Goal: Task Accomplishment & Management: Complete application form

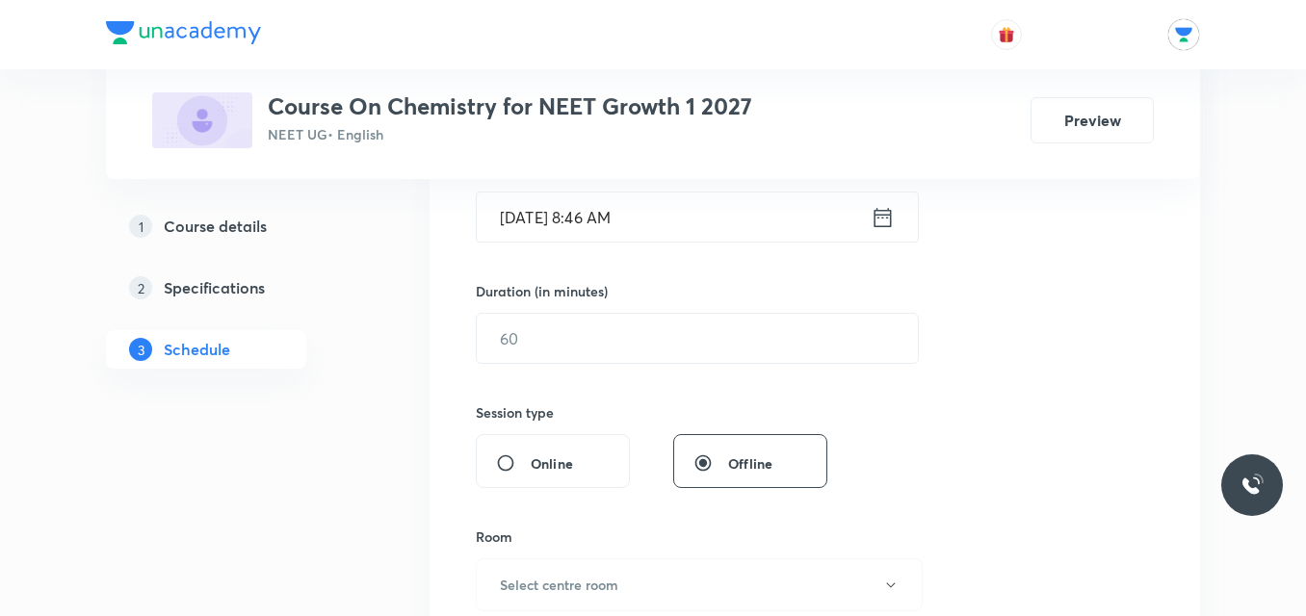
scroll to position [512, 0]
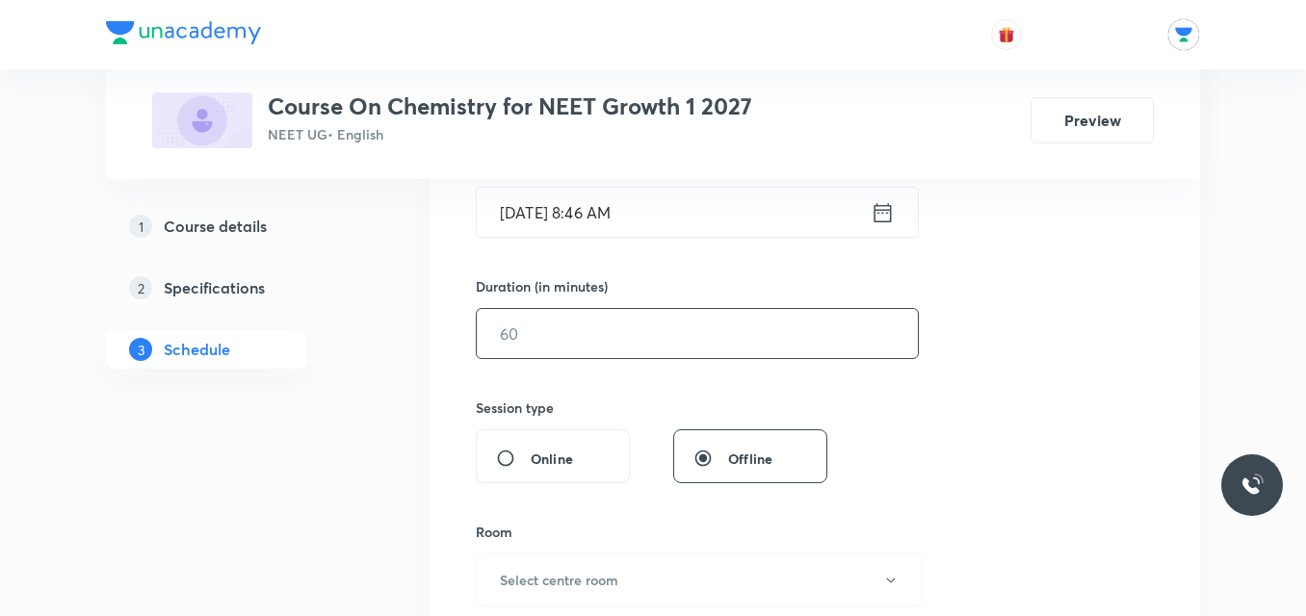
type input "CHEMISTRY"
click at [778, 350] on input "text" at bounding box center [697, 333] width 441 height 49
type input "100"
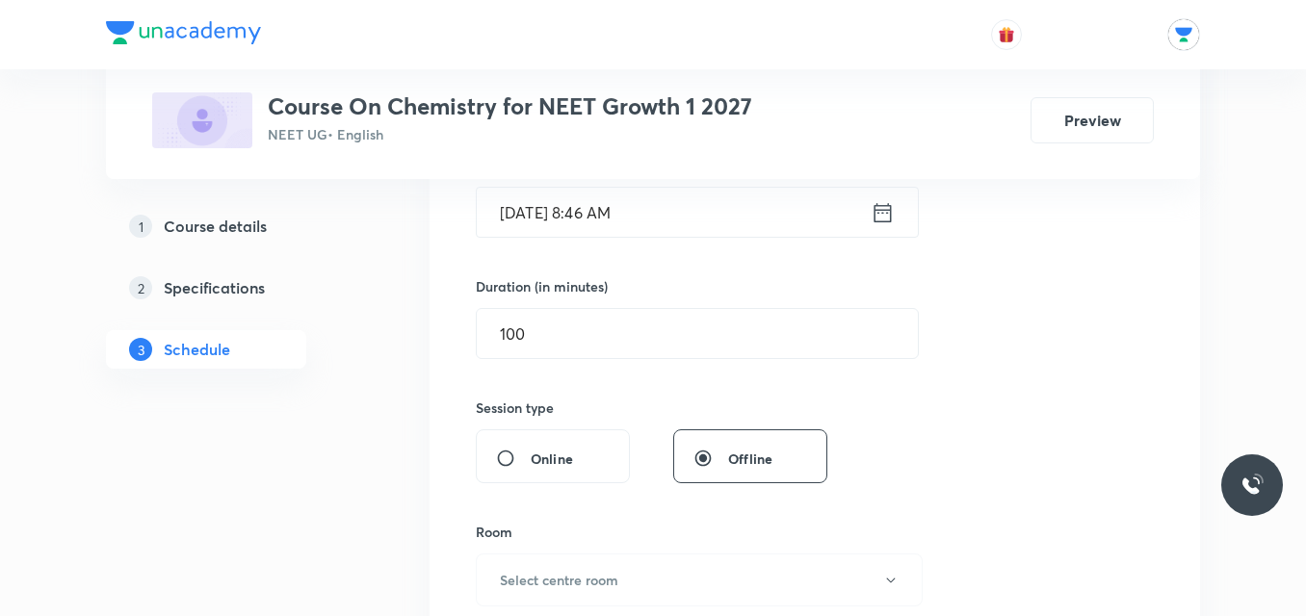
click at [882, 209] on icon at bounding box center [882, 211] width 17 height 19
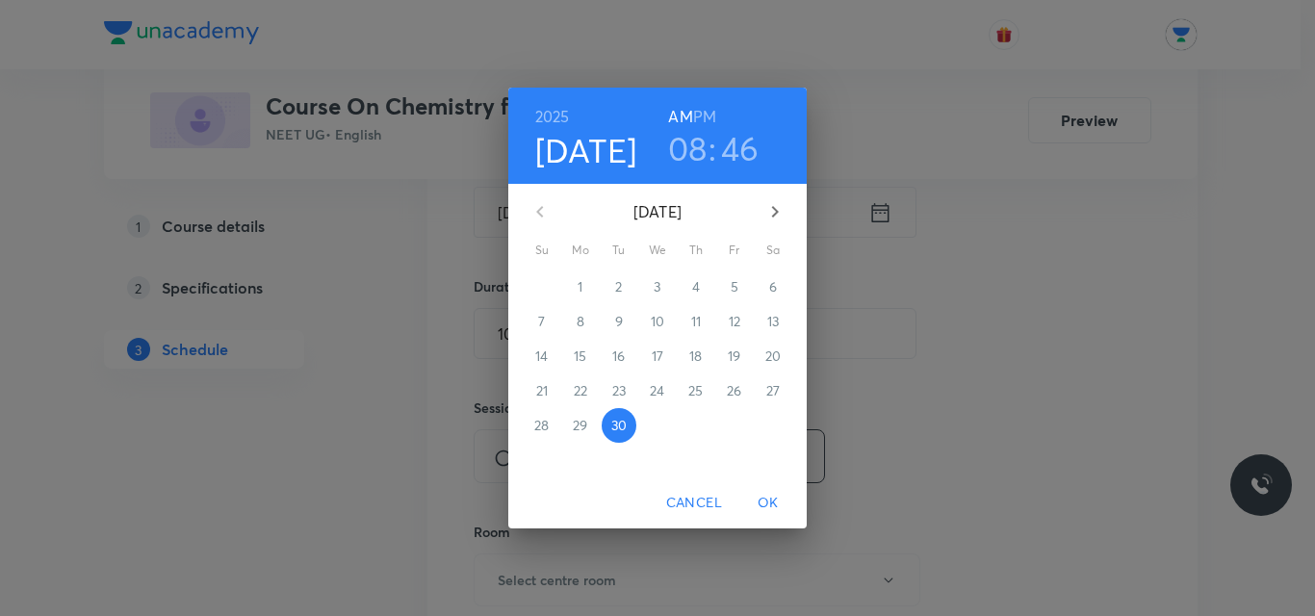
click at [706, 112] on h6 "PM" at bounding box center [704, 116] width 23 height 27
click at [698, 157] on h3 "08" at bounding box center [687, 148] width 39 height 40
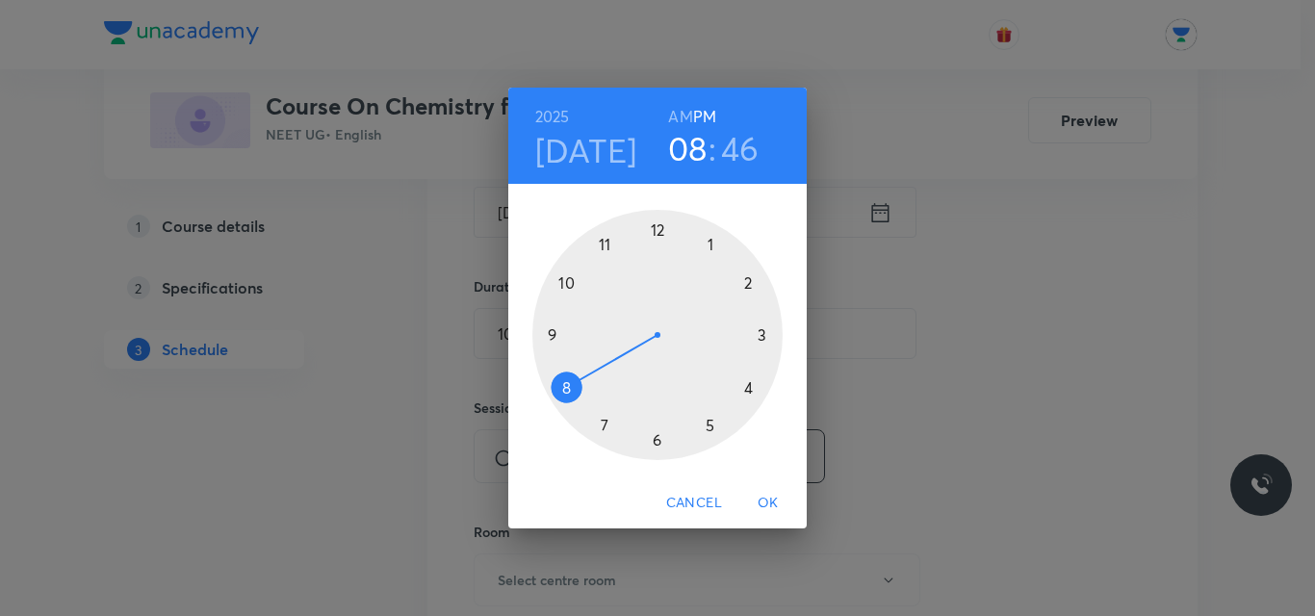
click at [550, 335] on div at bounding box center [657, 335] width 250 height 250
click at [660, 229] on div at bounding box center [657, 335] width 250 height 250
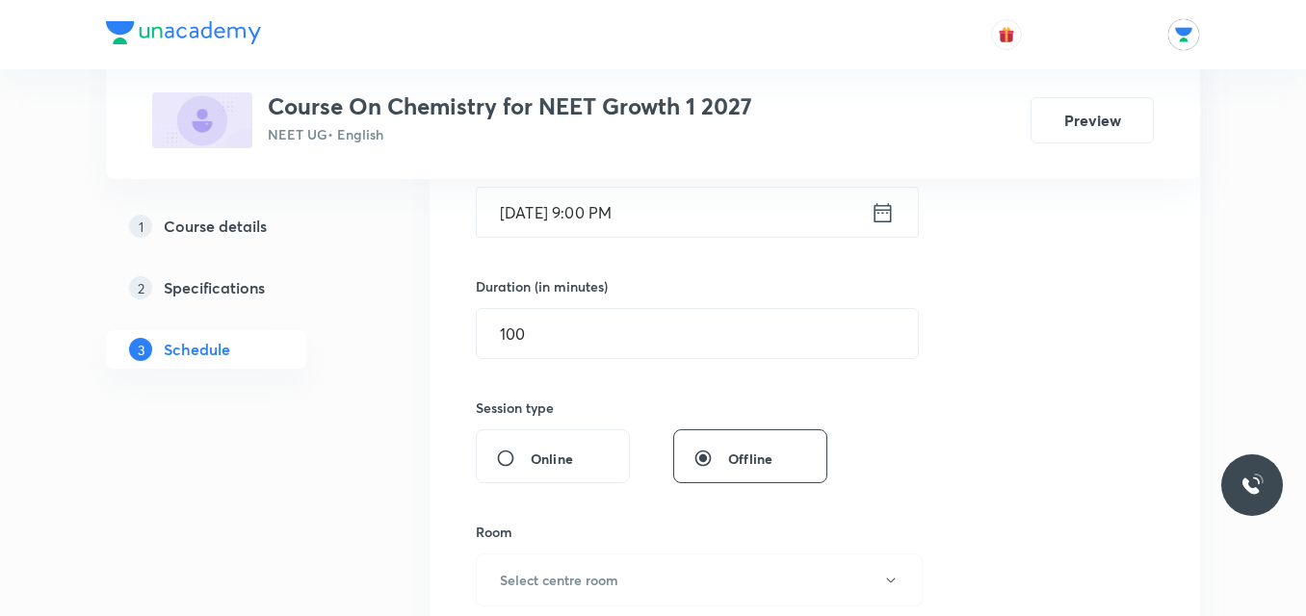
click at [893, 207] on icon at bounding box center [882, 212] width 24 height 27
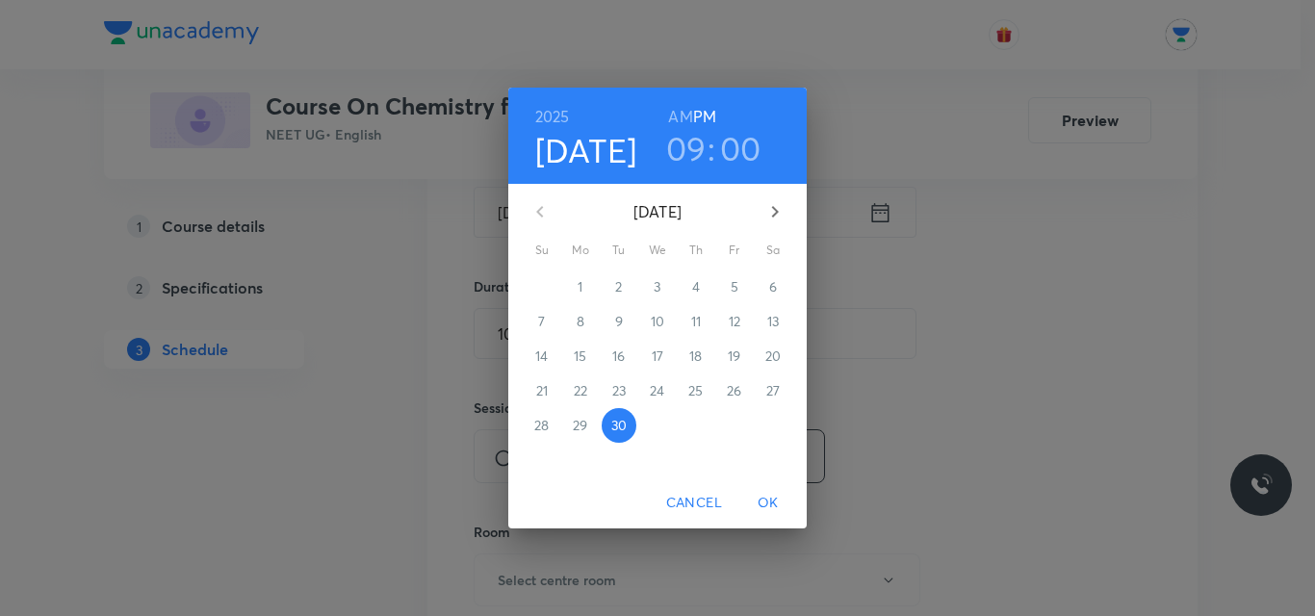
click at [889, 208] on div "[DATE] 09 : 00 AM PM [DATE] Su Mo Tu We Th Fr Sa 31 1 2 3 4 5 6 7 8 9 10 11 12 …" at bounding box center [657, 308] width 1315 height 616
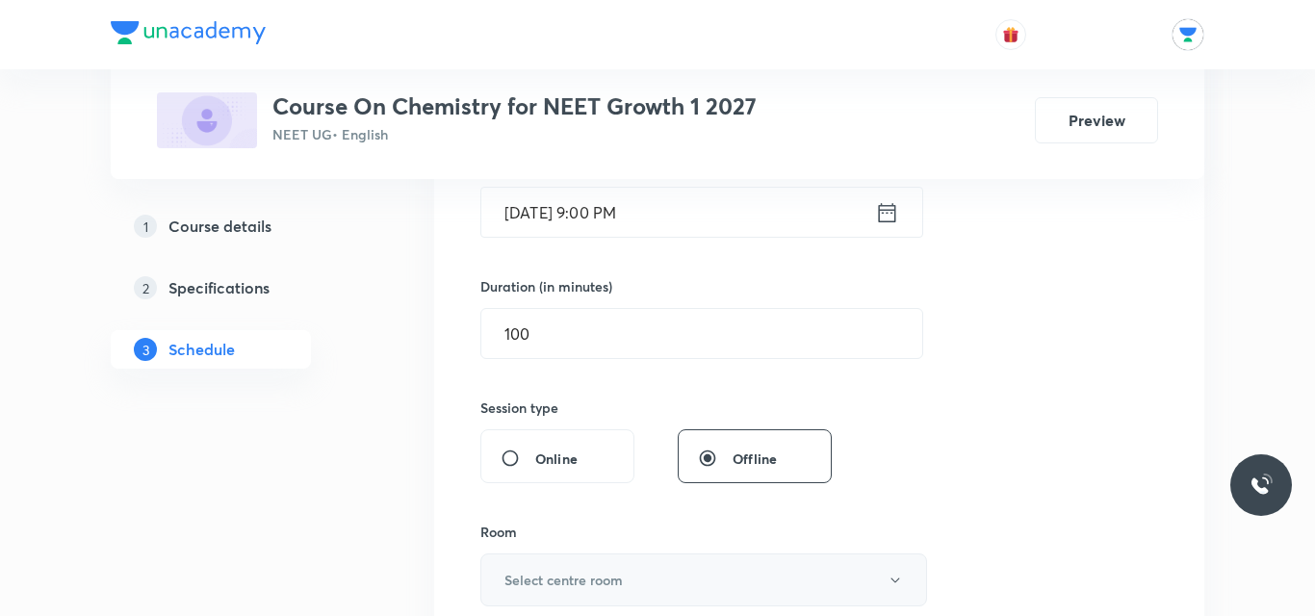
click at [562, 580] on h6 "Select centre room" at bounding box center [564, 580] width 118 height 20
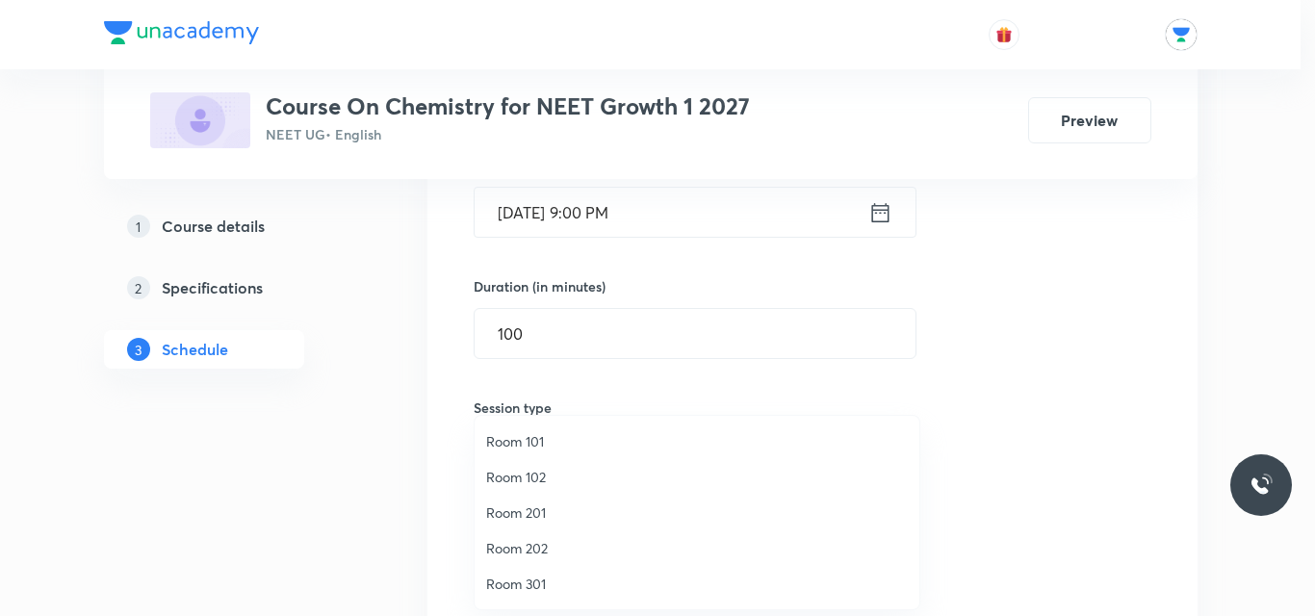
click at [542, 551] on span "Room 202" at bounding box center [697, 548] width 422 height 20
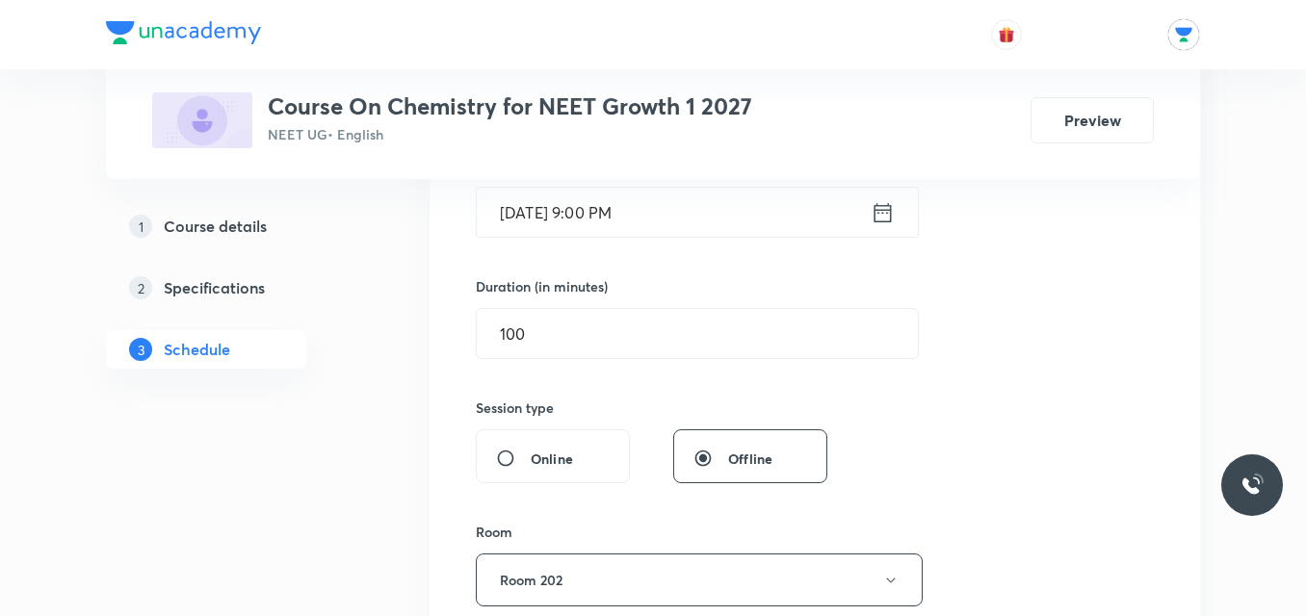
click at [871, 205] on icon at bounding box center [882, 212] width 24 height 27
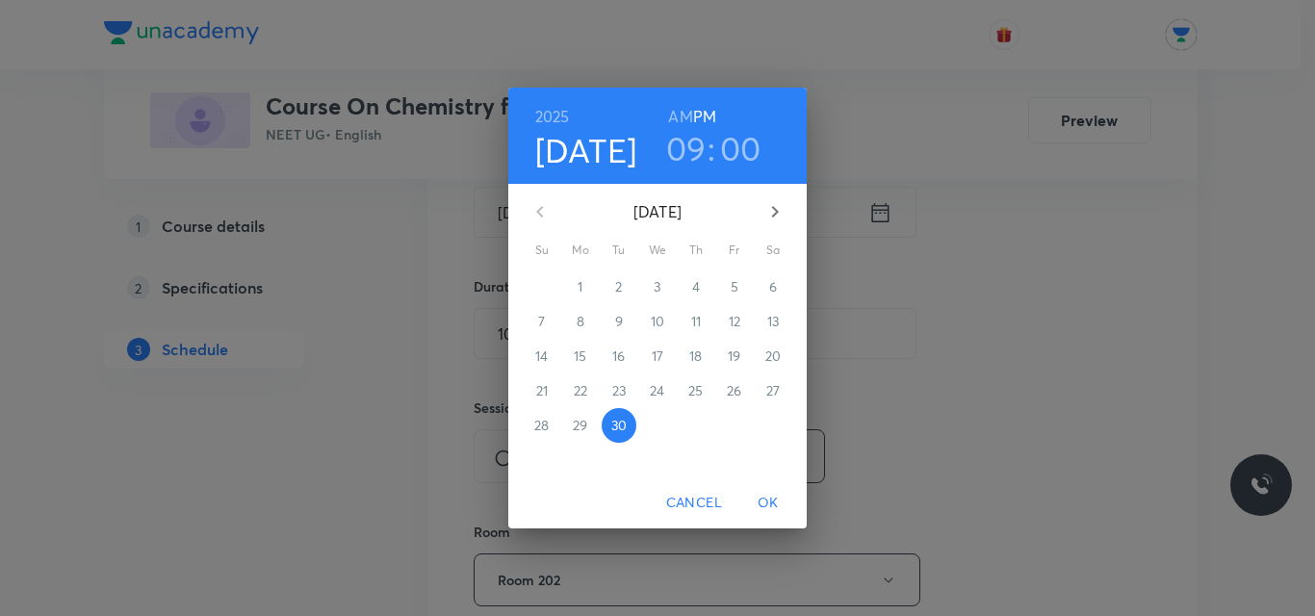
click at [680, 122] on h6 "AM" at bounding box center [680, 116] width 24 height 27
click at [766, 497] on span "OK" at bounding box center [768, 503] width 46 height 24
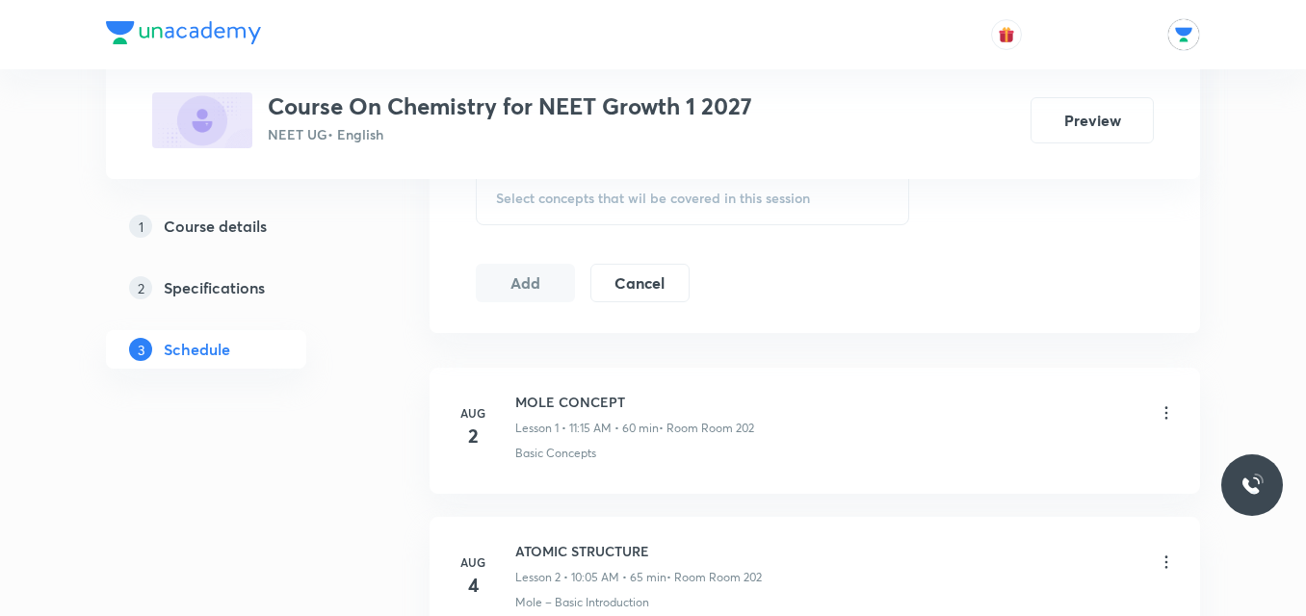
scroll to position [1019, 0]
click at [749, 205] on span "Select concepts that wil be covered in this session" at bounding box center [653, 197] width 314 height 15
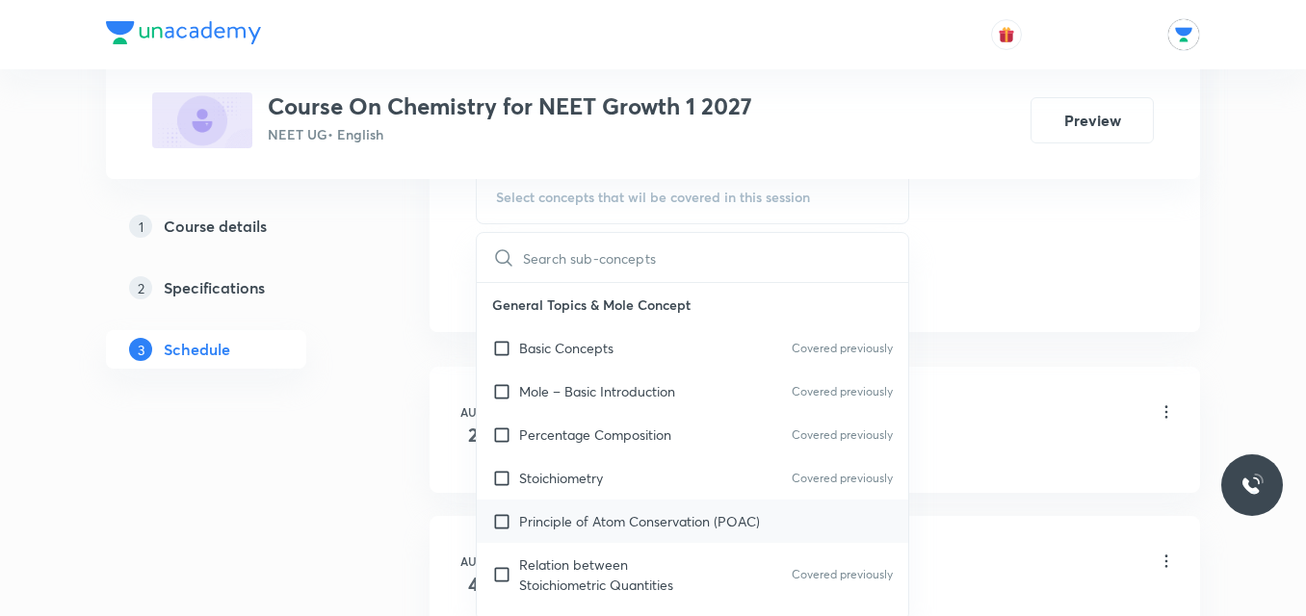
click at [559, 518] on p "Principle of Atom Conservation (POAC)" at bounding box center [639, 521] width 241 height 20
checkbox input "true"
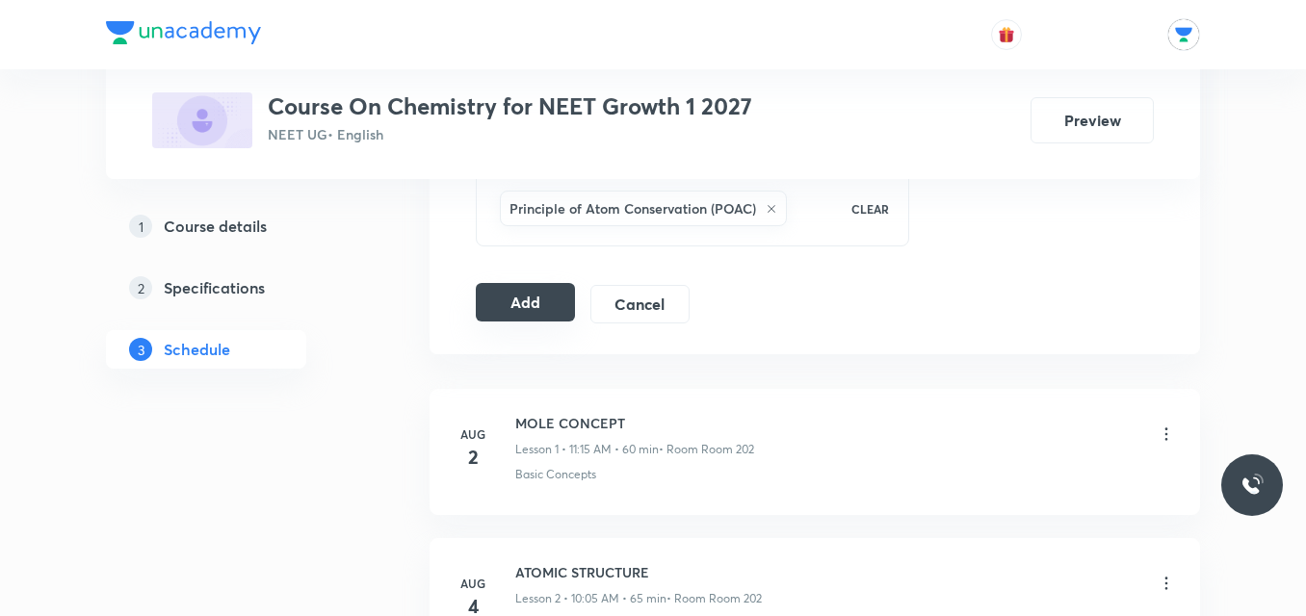
click at [551, 300] on button "Add" at bounding box center [525, 302] width 99 height 39
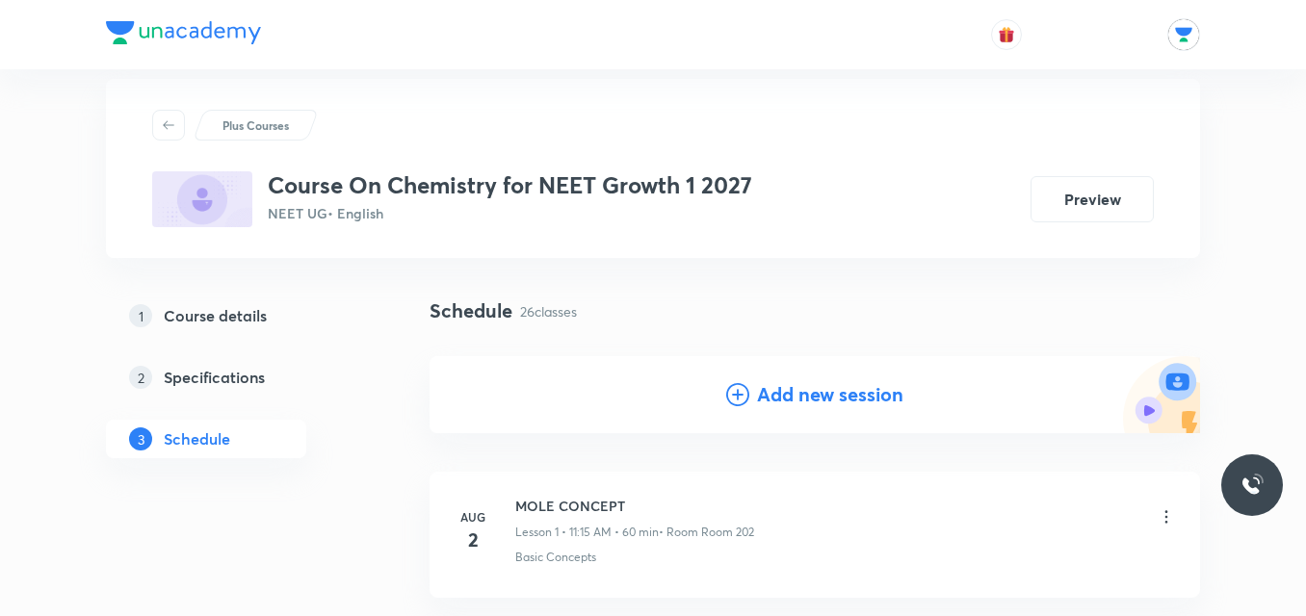
scroll to position [0, 0]
